Goal: Transaction & Acquisition: Purchase product/service

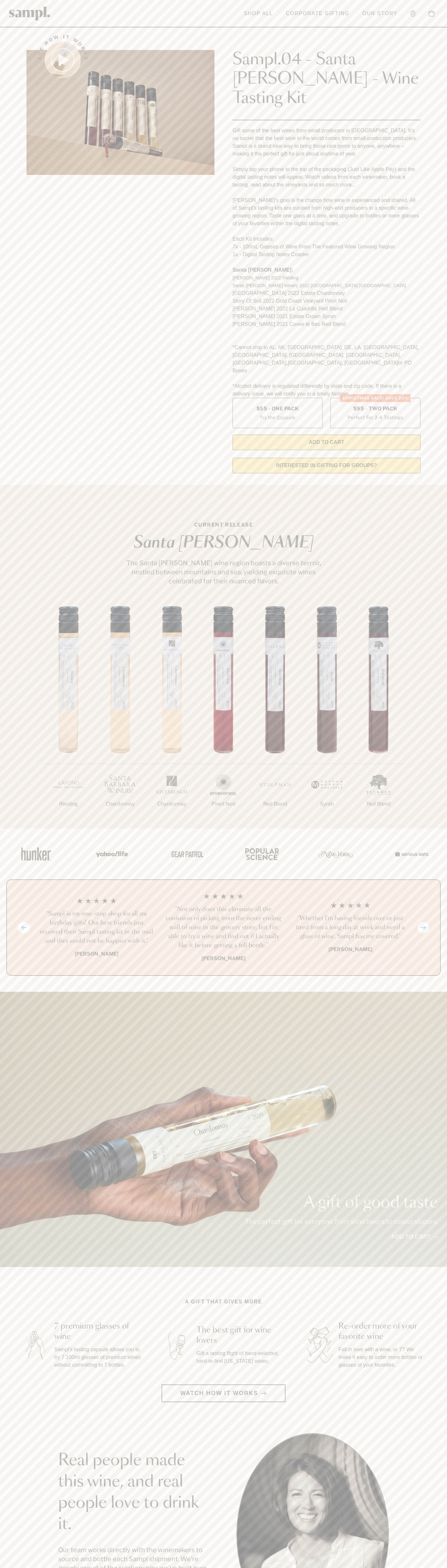
click at [34, 24] on link at bounding box center [29, 13] width 41 height 20
click at [431, 1506] on section "Real people made this wine, and real people love to drink it. Our team works di…" at bounding box center [224, 1534] width 447 height 201
click at [129, 1568] on html "Skip to main content Toggle navigation menu Shop All Corporate Gifting Our Stor…" at bounding box center [224, 1305] width 447 height 2610
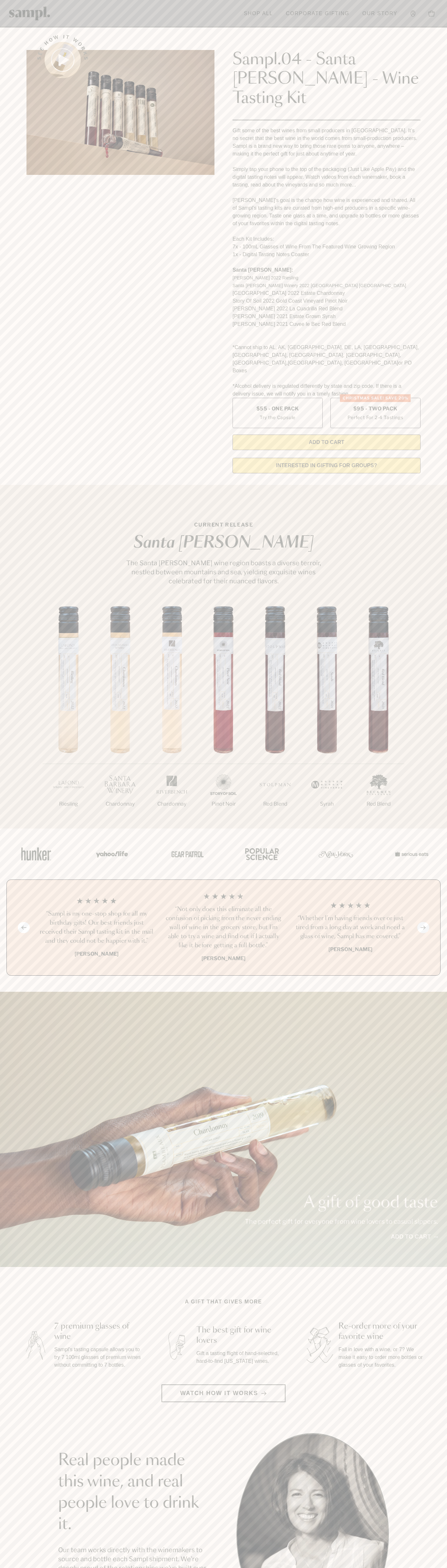
click at [2, 941] on main "See how it works Sampl.04 - Santa Barbara - Wine Tasting Kit Gift some of the b…" at bounding box center [224, 1229] width 447 height 2459
